Goal: Task Accomplishment & Management: Complete application form

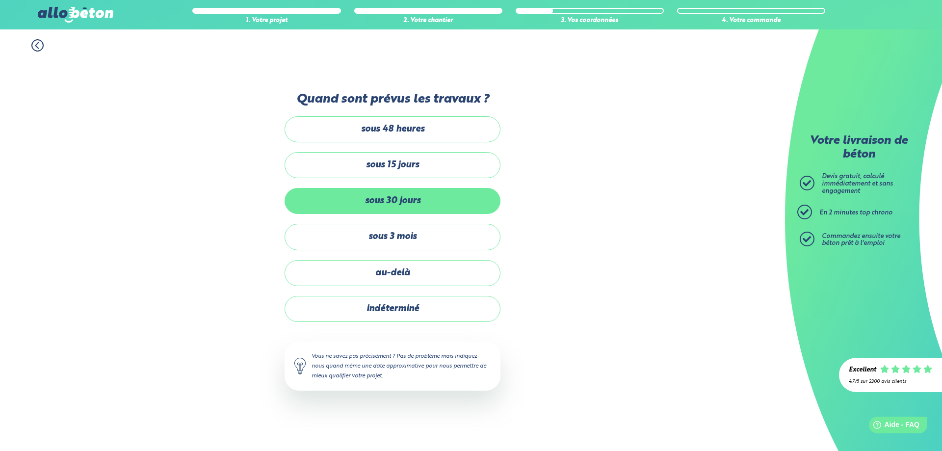
click at [475, 211] on label "sous 30 jours" at bounding box center [393, 201] width 216 height 26
click at [0, 0] on input "sous 30 jours" at bounding box center [0, 0] width 0 height 0
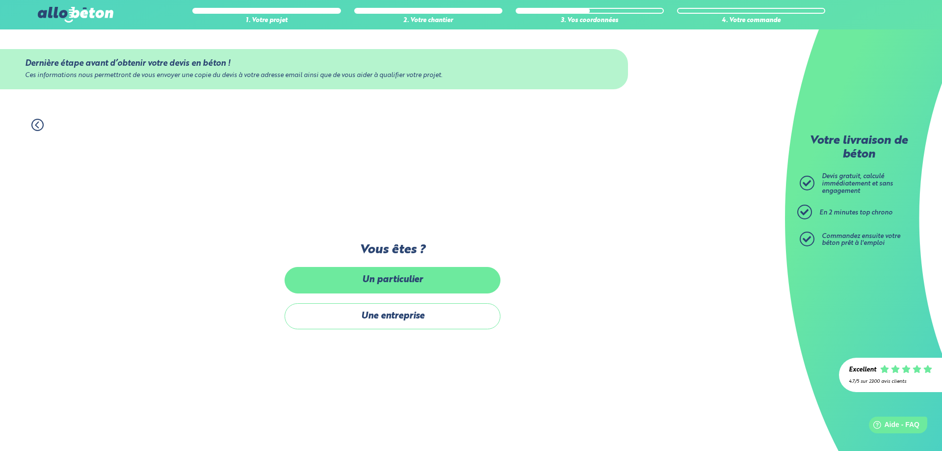
click at [474, 283] on label "Un particulier" at bounding box center [393, 280] width 216 height 26
click at [0, 0] on input "Un particulier" at bounding box center [0, 0] width 0 height 0
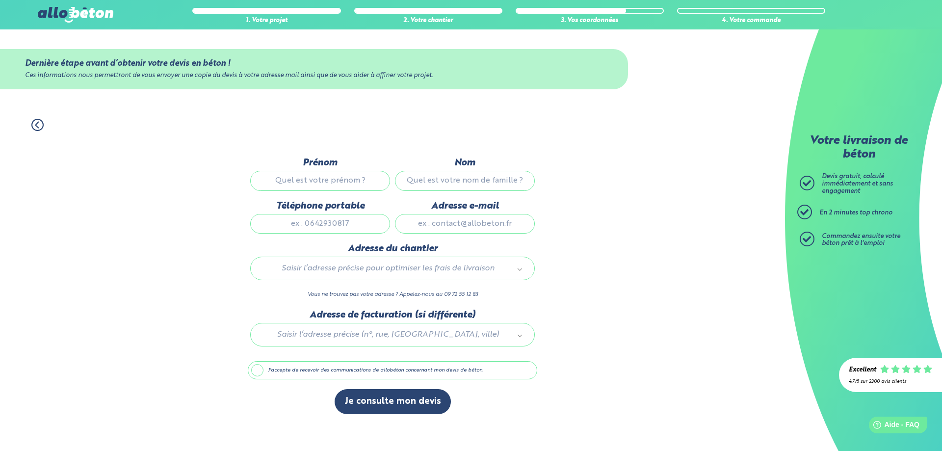
click at [374, 182] on input "Prénom" at bounding box center [320, 181] width 140 height 20
type input "lyes"
click at [520, 171] on input "Nom" at bounding box center [465, 181] width 140 height 20
type input "aoudia"
click at [379, 234] on div "Téléphone portable" at bounding box center [320, 222] width 145 height 43
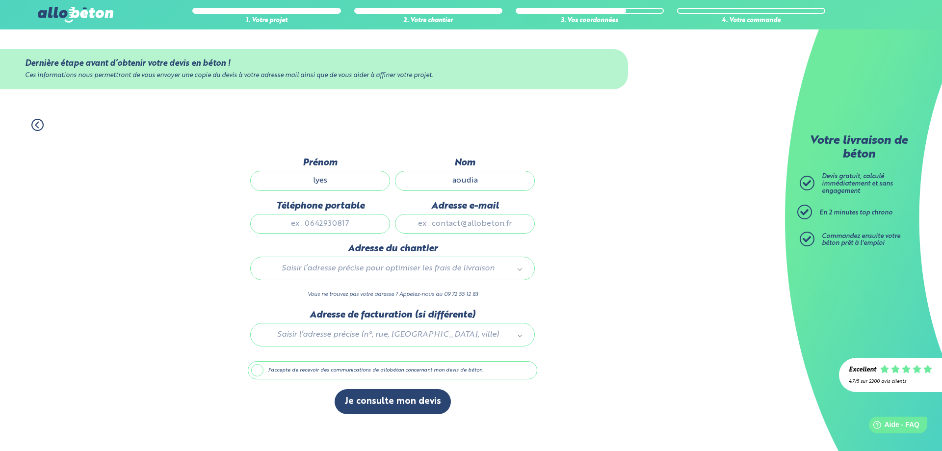
click at [379, 232] on input "Téléphone portable" at bounding box center [320, 224] width 140 height 20
type input "0615576671"
click at [435, 229] on input "Adresse e-mail" at bounding box center [465, 224] width 140 height 20
type input "[EMAIL_ADDRESS][DOMAIN_NAME]"
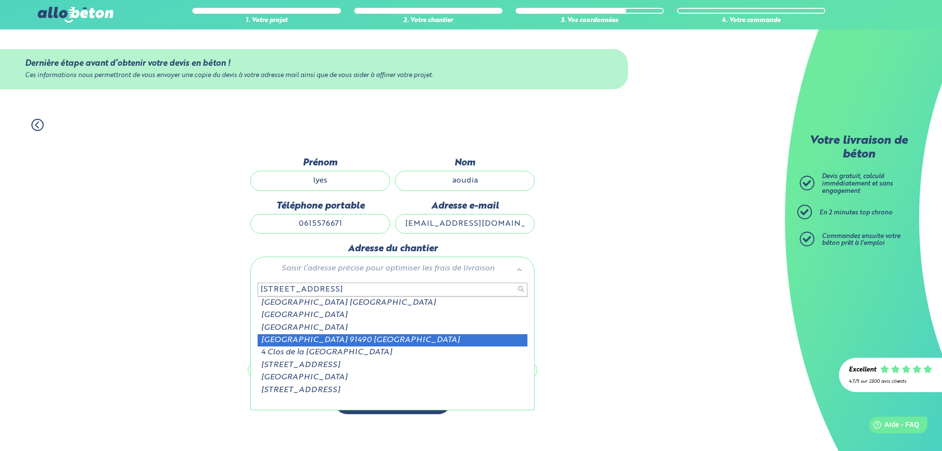
type input "[STREET_ADDRESS]"
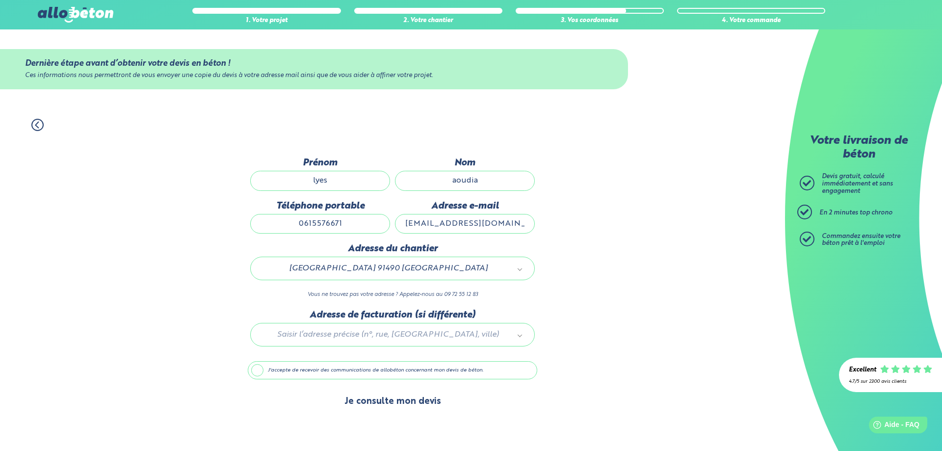
click at [403, 403] on button "Je consulte mon devis" at bounding box center [393, 401] width 116 height 25
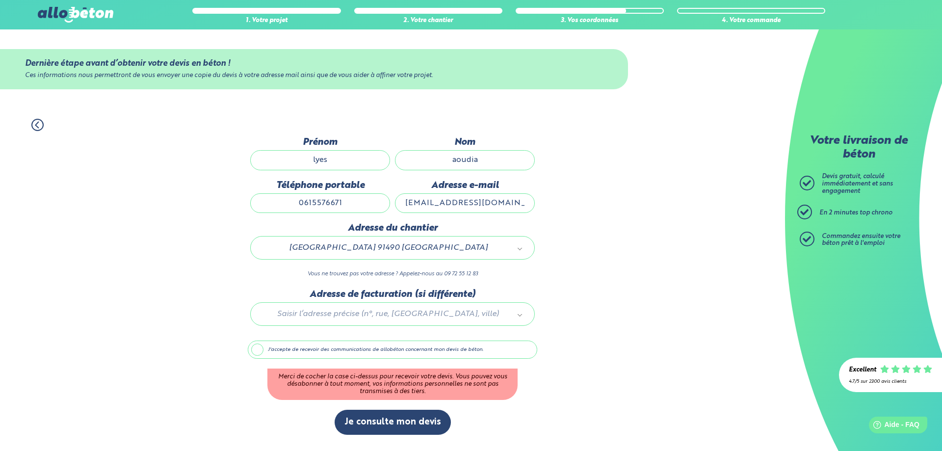
click at [259, 352] on label "J'accepte de recevoir des communications de allobéton concernant mon devis de b…" at bounding box center [393, 350] width 290 height 19
click at [0, 0] on input "J'accepte de recevoir des communications de allobéton concernant mon devis de b…" at bounding box center [0, 0] width 0 height 0
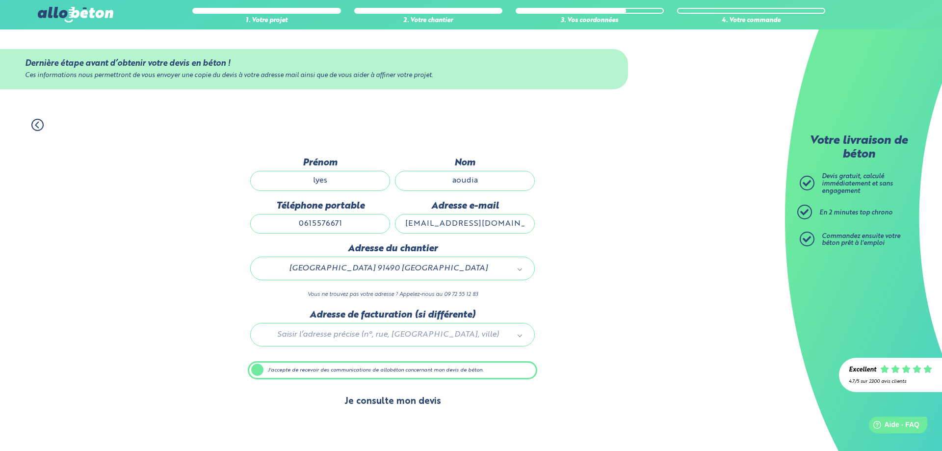
click at [385, 407] on button "Je consulte mon devis" at bounding box center [393, 401] width 116 height 25
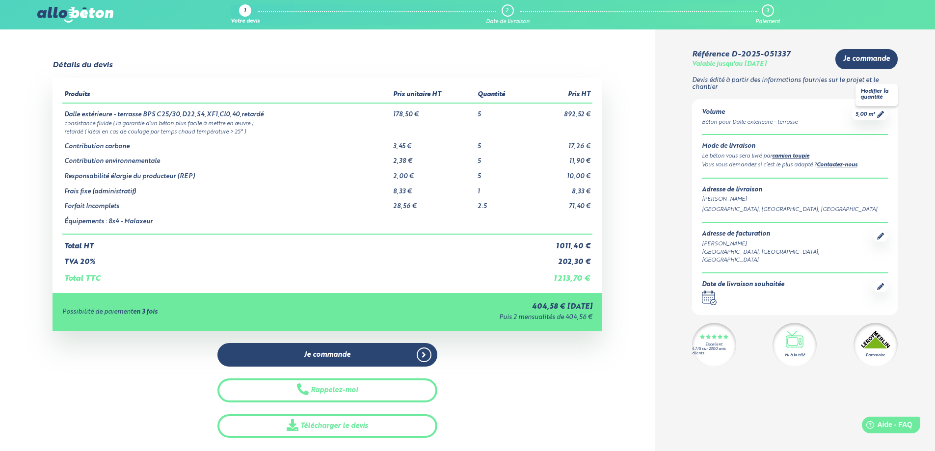
click at [877, 113] on link "5,00 m³" at bounding box center [870, 114] width 28 height 7
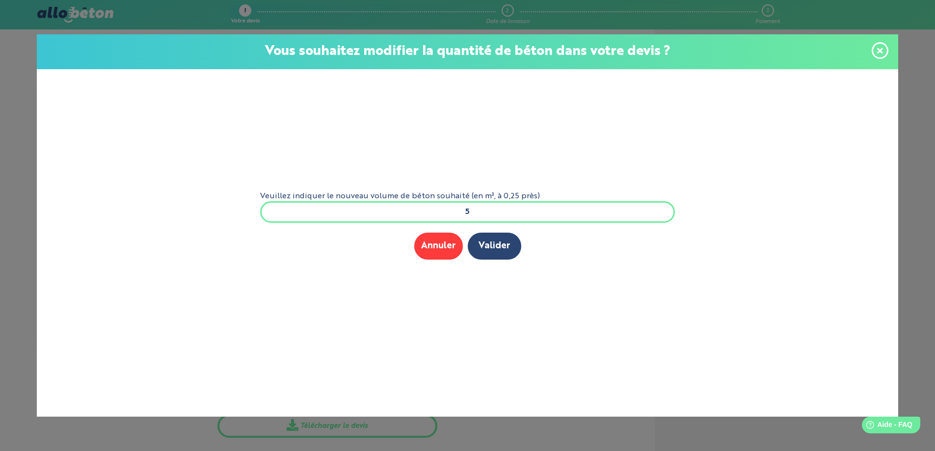
click at [481, 212] on input "5" at bounding box center [467, 212] width 415 height 22
type input "6"
click at [488, 241] on button "Valider" at bounding box center [495, 246] width 54 height 27
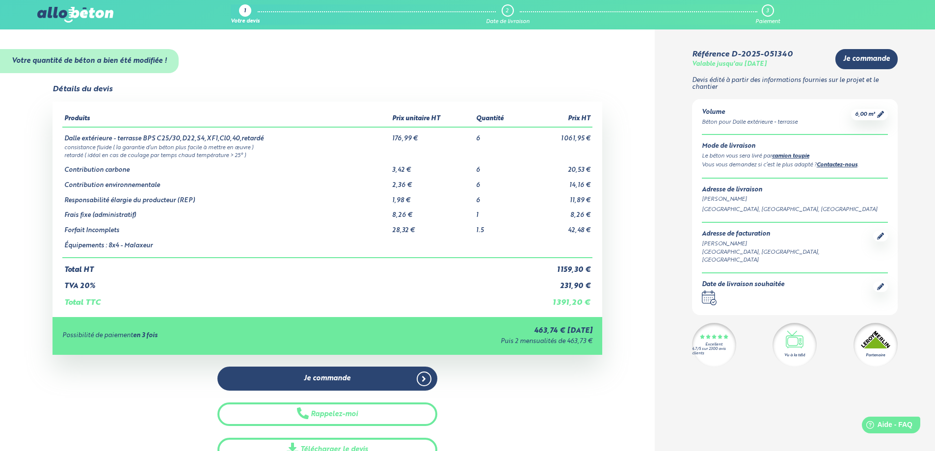
click at [585, 401] on div "Je commande Rappelez-moi Télécharger le devis" at bounding box center [328, 414] width 550 height 95
